Goal: Task Accomplishment & Management: Use online tool/utility

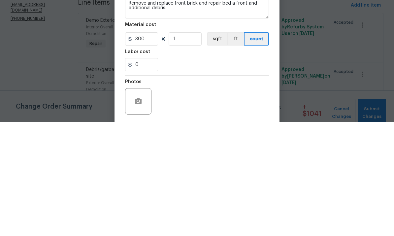
scroll to position [25, 0]
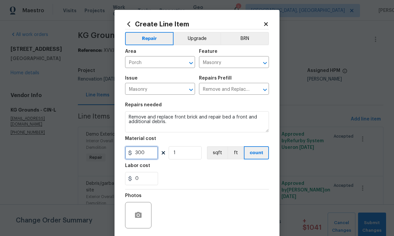
type input "300"
click at [144, 178] on input "0" at bounding box center [141, 178] width 33 height 13
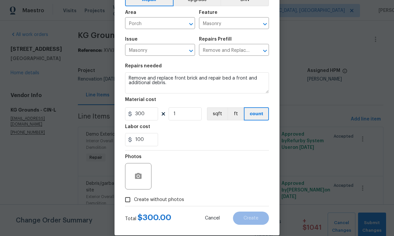
scroll to position [39, 0]
type input "100"
click at [128, 206] on input "Create without photos" at bounding box center [128, 200] width 13 height 13
checkbox input "true"
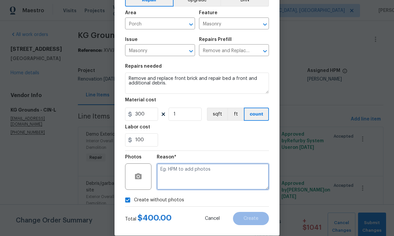
click at [231, 166] on textarea at bounding box center [213, 177] width 112 height 26
type textarea "To add"
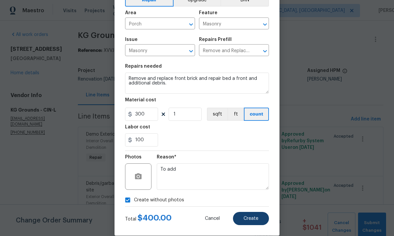
click at [258, 220] on span "Create" at bounding box center [251, 218] width 15 height 5
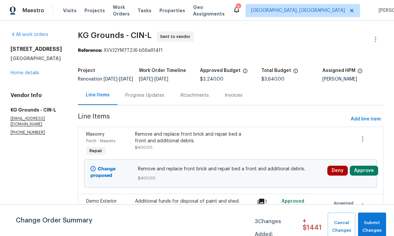
scroll to position [0, 0]
click at [160, 99] on div "Progress Updates" at bounding box center [145, 95] width 39 height 7
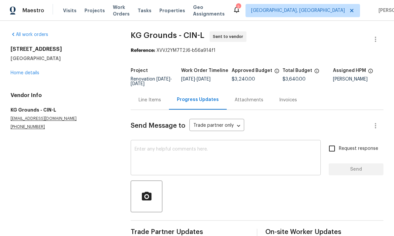
click at [211, 151] on textarea at bounding box center [226, 158] width 182 height 23
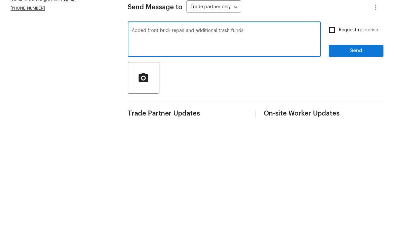
scroll to position [25, 0]
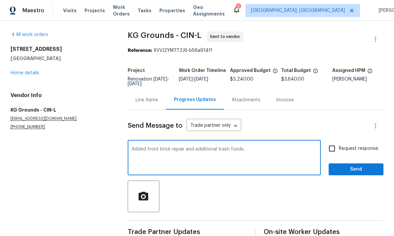
click at [133, 147] on textarea "Added front brick repair and additional trash funds." at bounding box center [224, 158] width 185 height 23
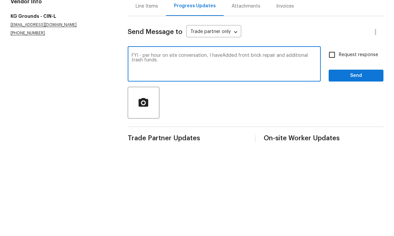
type textarea "FYI - per hour on site conversation, I haveAdded front brick repair and additio…"
click at [365, 166] on span "Send" at bounding box center [356, 170] width 44 height 8
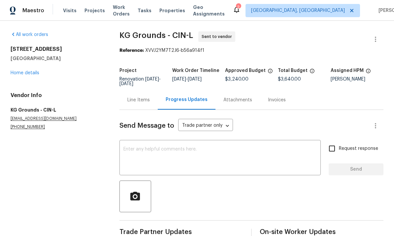
click at [26, 71] on link "Home details" at bounding box center [25, 73] width 29 height 5
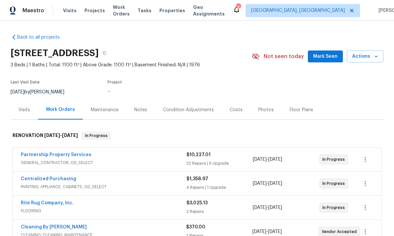
click at [147, 100] on div "Notes" at bounding box center [141, 109] width 29 height 19
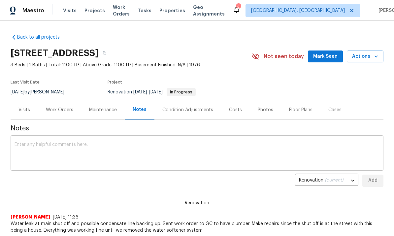
click at [173, 137] on div "x ​" at bounding box center [197, 154] width 373 height 34
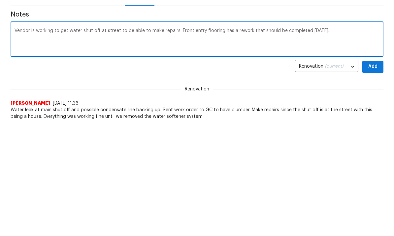
scroll to position [114, 0]
click at [353, 38] on textarea "Vendor is working to get water shut off at street to be able to make repairs. F…" at bounding box center [197, 40] width 365 height 23
type textarea "Vendor is working to get water shut off at street to be able to make repairs. F…"
click at [374, 69] on span "Add" at bounding box center [373, 67] width 11 height 8
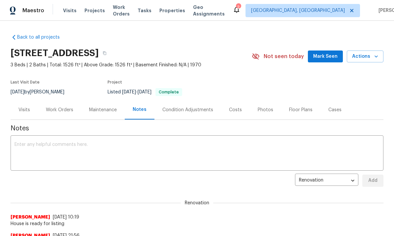
scroll to position [4, 0]
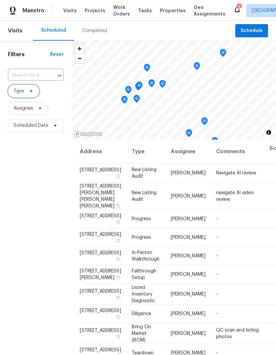
click at [28, 94] on span "Type" at bounding box center [23, 91] width 31 height 13
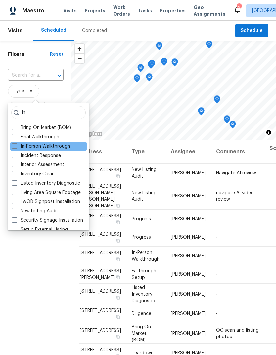
type input "In"
click at [71, 145] on div "In-Person Walkthrough" at bounding box center [48, 146] width 77 height 9
click at [23, 148] on label "In-Person Walkthrough" at bounding box center [41, 146] width 58 height 7
click at [16, 147] on input "In-Person Walkthrough" at bounding box center [14, 145] width 4 height 4
checkbox input "true"
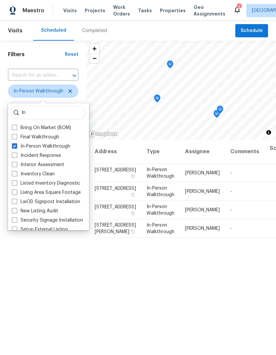
click at [67, 236] on div "Filters Reset ​ In-Person Walkthrough Assignee Scheduled Date" at bounding box center [43, 232] width 86 height 383
